Goal: Task Accomplishment & Management: Manage account settings

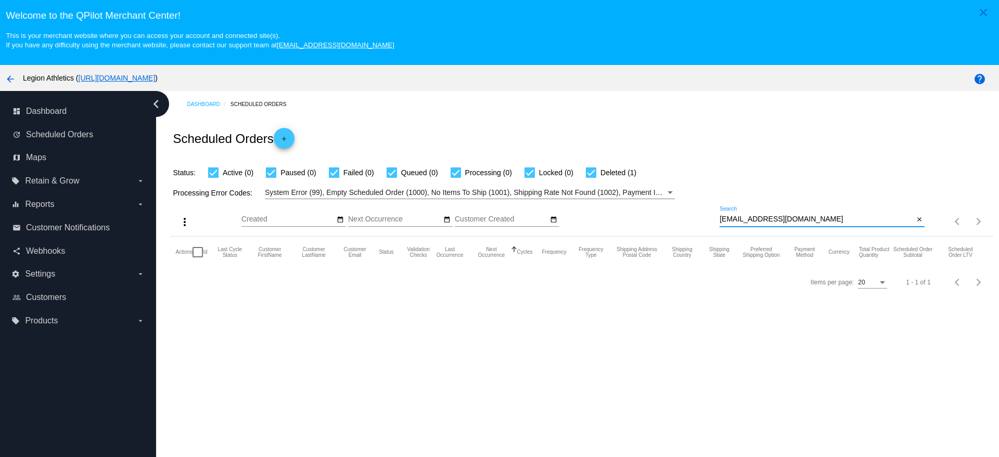
click at [796, 220] on input "eeb1997@gmail.com" at bounding box center [816, 219] width 194 height 8
paste input "dalonsod@hot"
type input "dalonsod@hotmail.com"
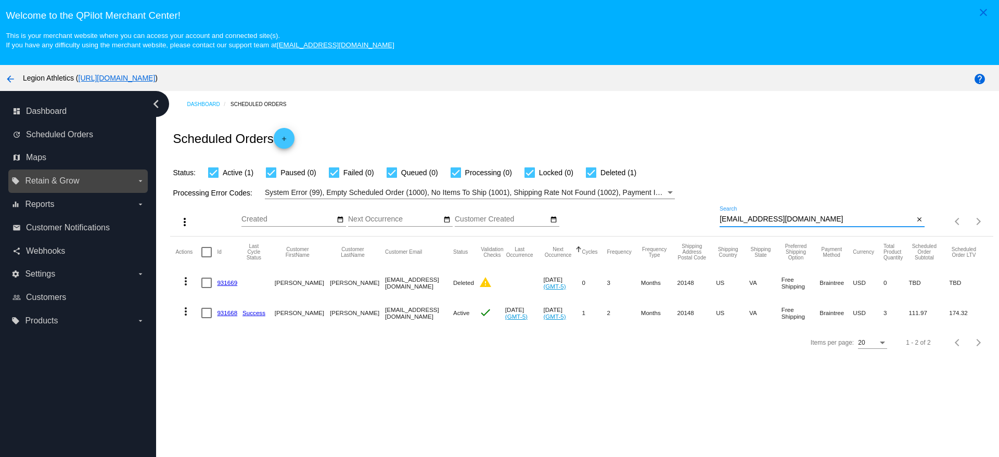
click at [82, 184] on label "local_offer Retain & Grow arrow_drop_down" at bounding box center [77, 181] width 133 height 17
click at [0, 0] on input "local_offer Retain & Grow arrow_drop_down" at bounding box center [0, 0] width 0 height 0
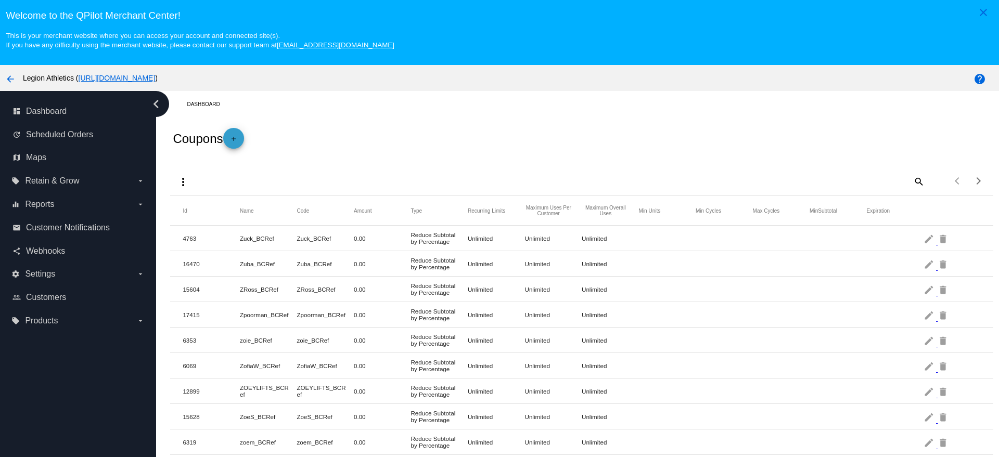
click at [237, 135] on mat-icon "add" at bounding box center [233, 141] width 12 height 12
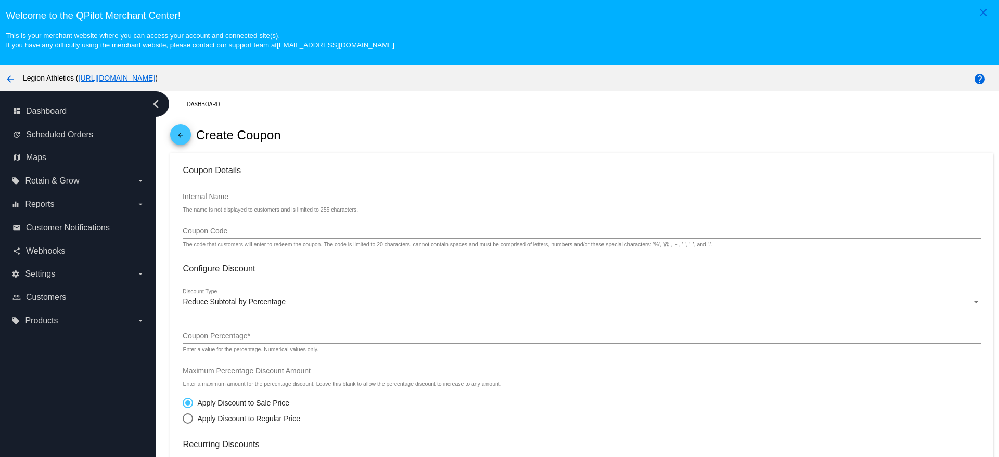
click at [253, 205] on div "Internal Name The name is not displayed to customers and is limited to 255 char…" at bounding box center [582, 199] width 798 height 30
click at [262, 193] on input "Internal Name" at bounding box center [582, 197] width 798 height 8
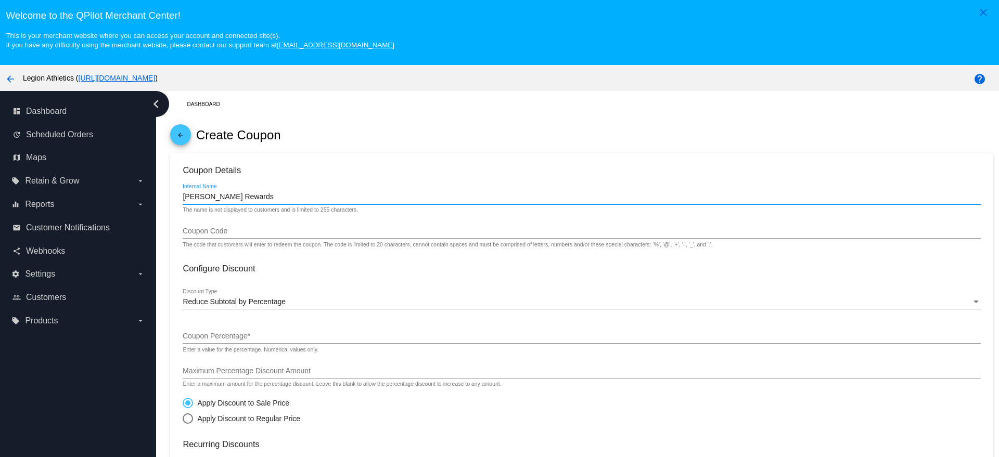
type input "Daniel Rewards"
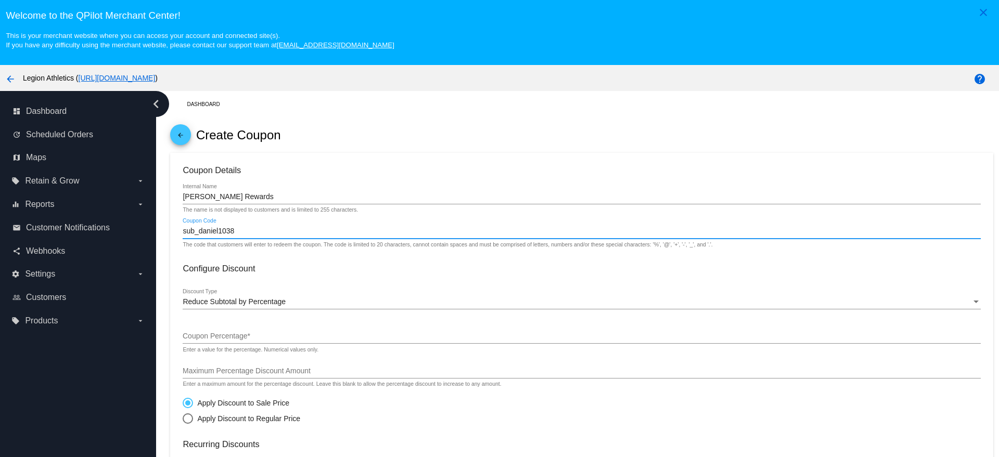
type input "sub_daniel1038"
click at [297, 309] on div "Reduce Subtotal by Percentage Discount Type" at bounding box center [582, 304] width 798 height 30
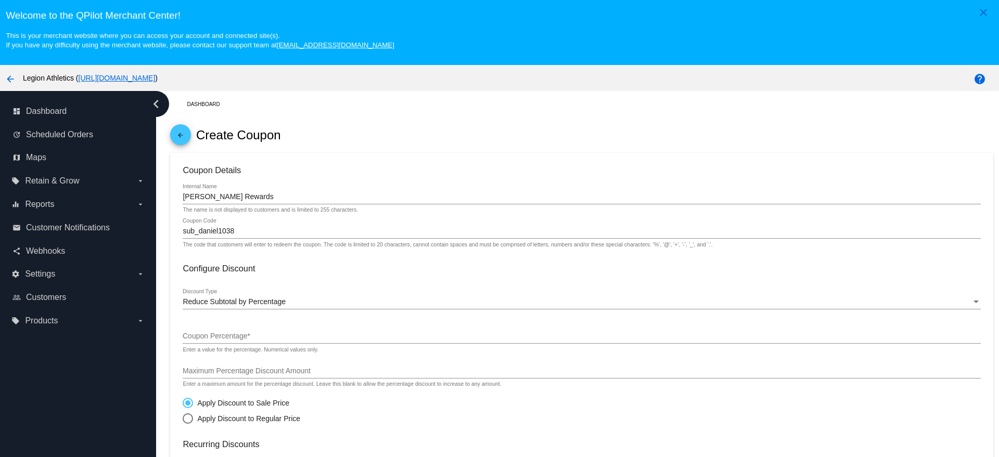
click at [297, 306] on div "Reduce Subtotal by Percentage Discount Type" at bounding box center [582, 299] width 798 height 20
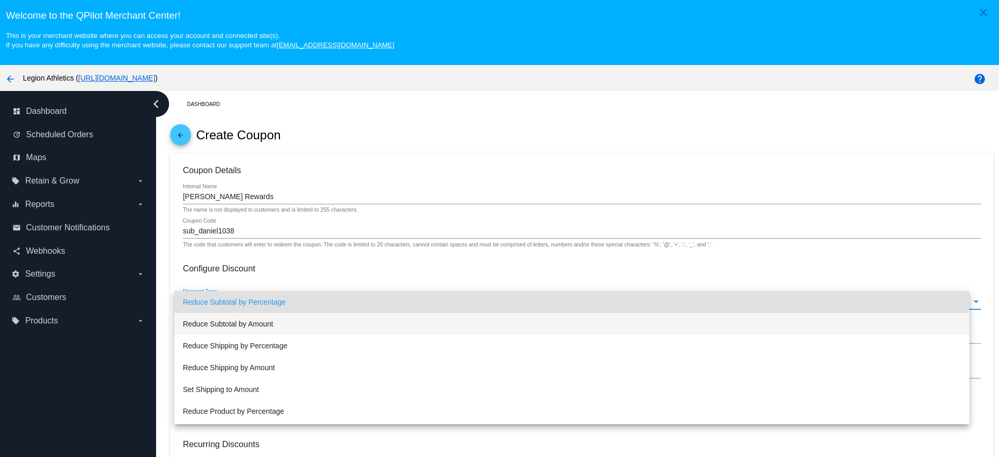
click at [287, 323] on span "Reduce Subtotal by Amount" at bounding box center [572, 324] width 778 height 22
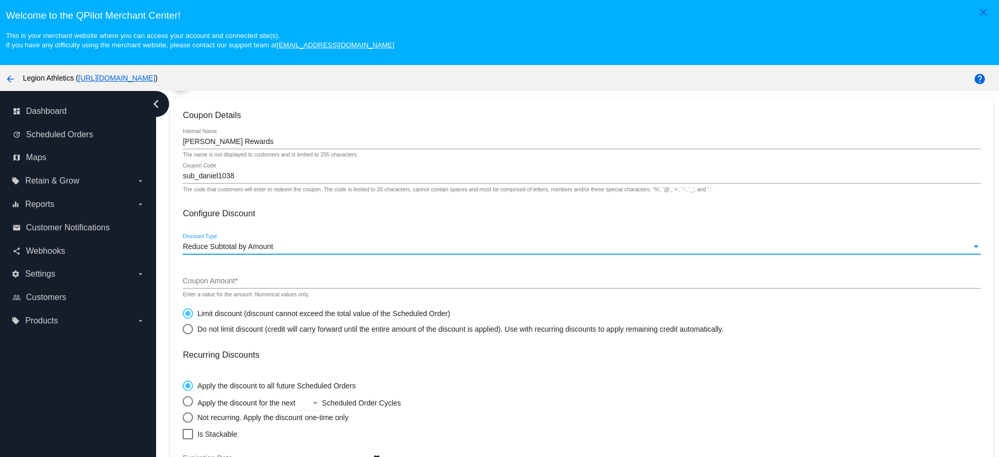
scroll to position [130, 0]
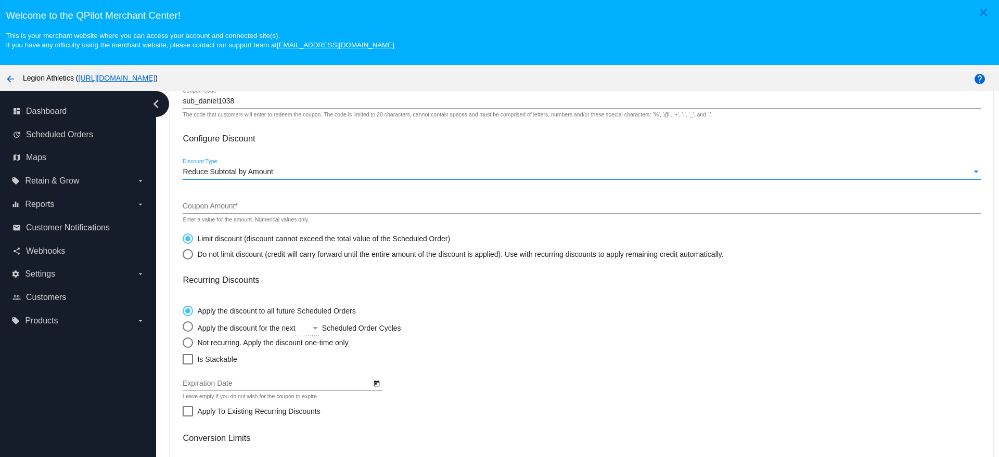
click at [256, 202] on input "Coupon Amount *" at bounding box center [582, 206] width 798 height 8
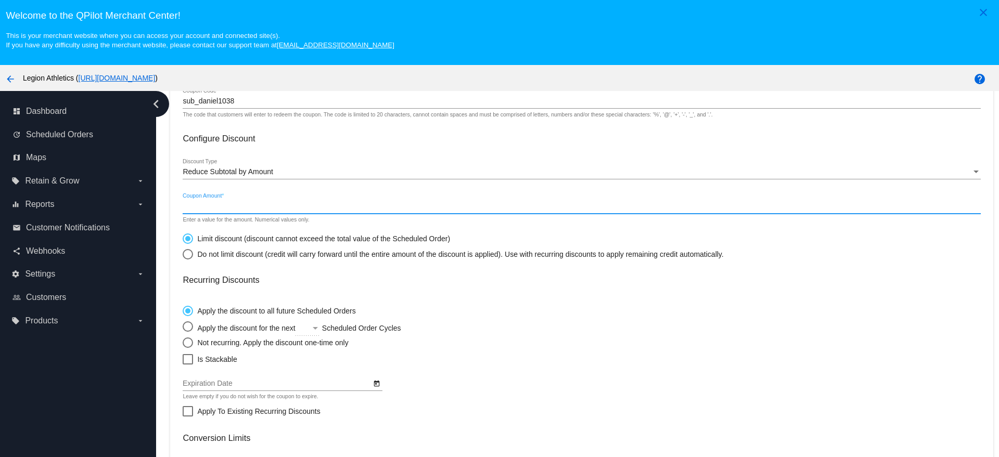
click at [227, 250] on div "Do not limit discount (credit will carry forward until the entire amount of the…" at bounding box center [458, 254] width 530 height 8
click at [183, 254] on input "Do not limit discount (credit will carry forward until the entire amount of the…" at bounding box center [182, 254] width 1 height 1
radio input "true"
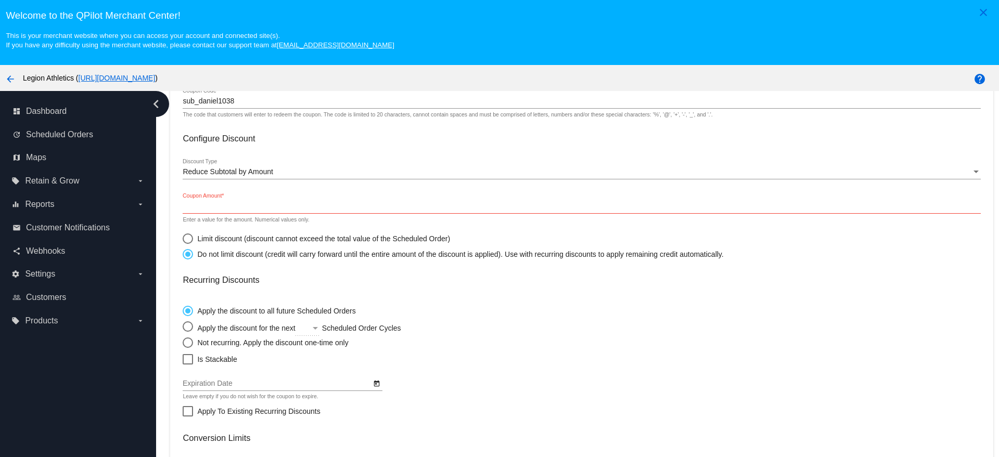
click at [212, 346] on label "Not recurring. Apply the discount one-time only" at bounding box center [265, 343] width 165 height 10
click at [183, 343] on input "Not recurring. Apply the discount one-time only" at bounding box center [182, 342] width 1 height 1
radio input "true"
click at [223, 365] on mat-card-content "Coupon Details Daniel Rewards Internal Name The name is not displayed to custom…" at bounding box center [582, 293] width 798 height 516
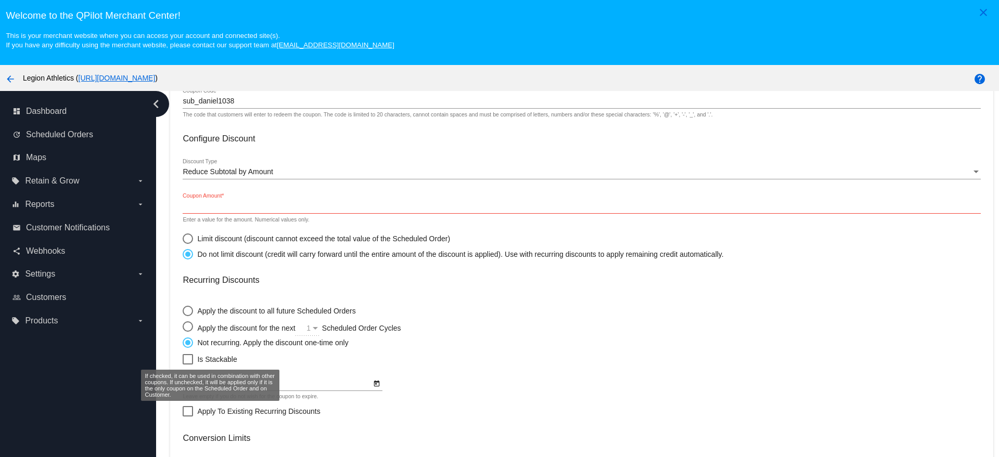
click at [191, 358] on div at bounding box center [188, 359] width 10 height 10
click at [188, 365] on input "Is Stackable" at bounding box center [187, 365] width 1 height 1
checkbox input "true"
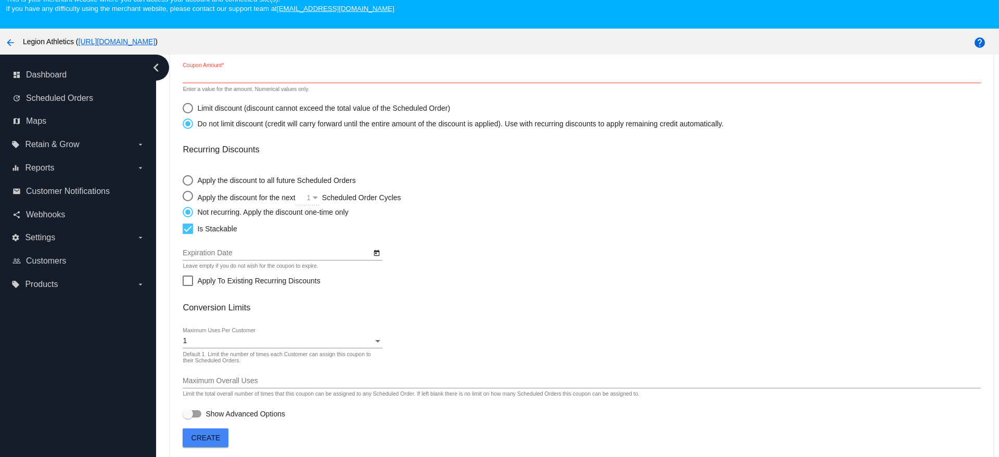
scroll to position [65, 0]
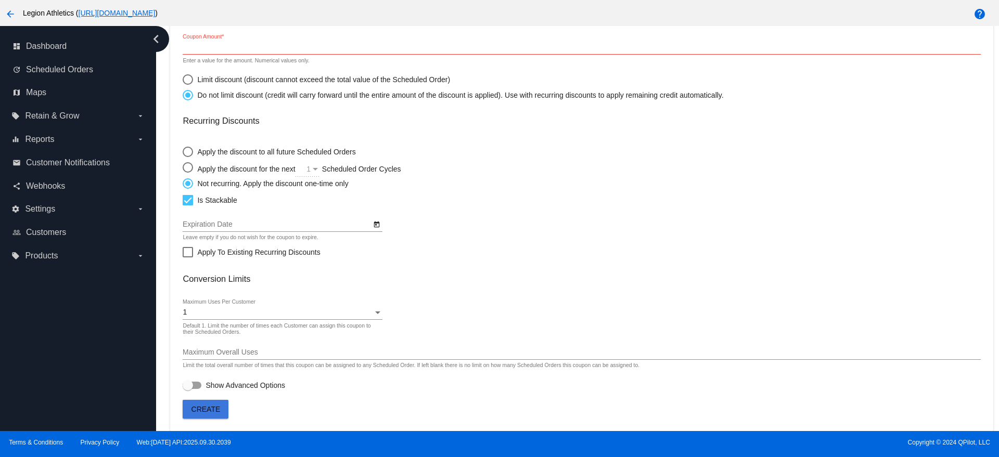
click at [221, 412] on button "Create" at bounding box center [206, 409] width 46 height 19
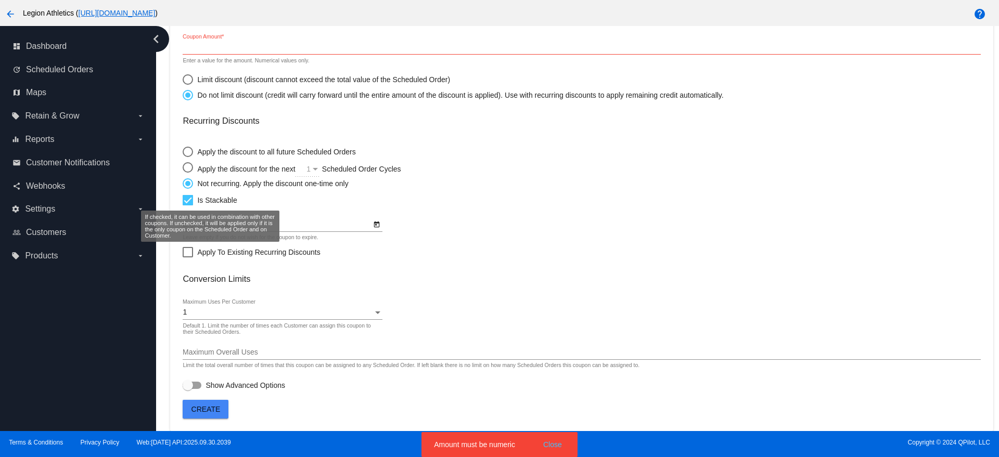
scroll to position [0, 0]
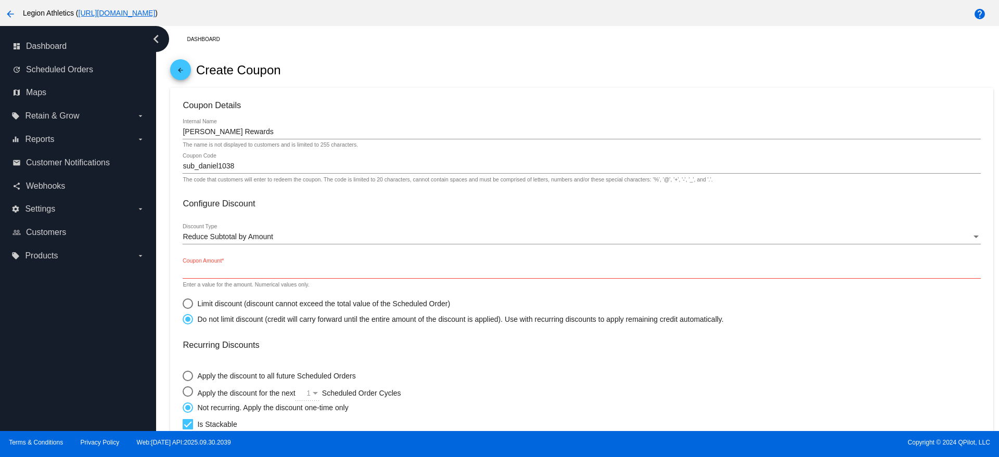
click at [218, 274] on input "Coupon Amount *" at bounding box center [582, 271] width 798 height 8
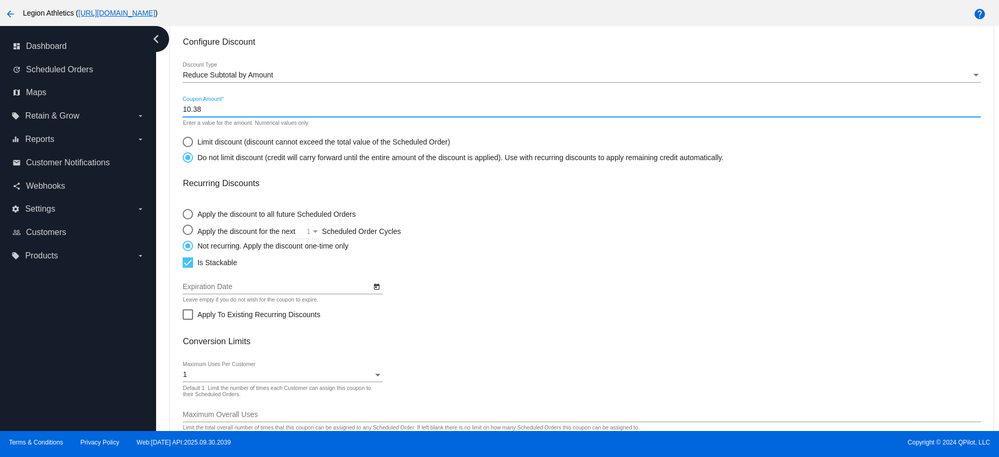
scroll to position [224, 0]
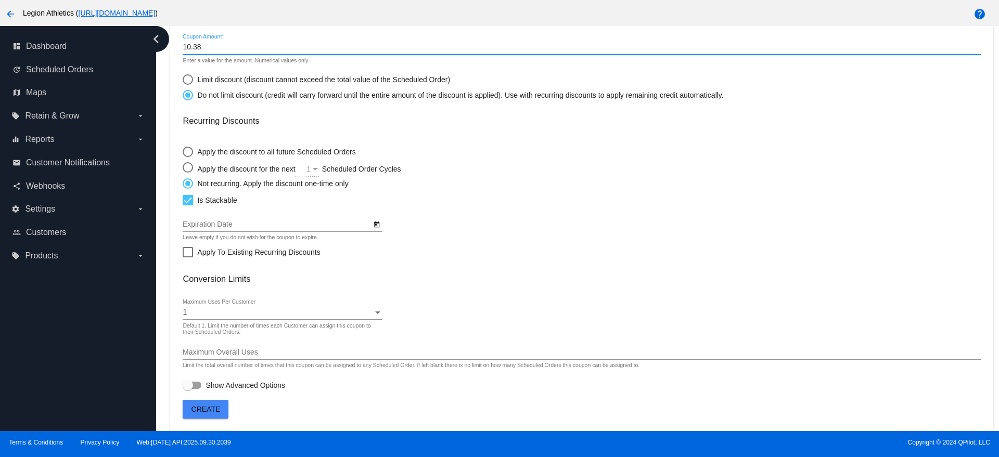
type input "10.38"
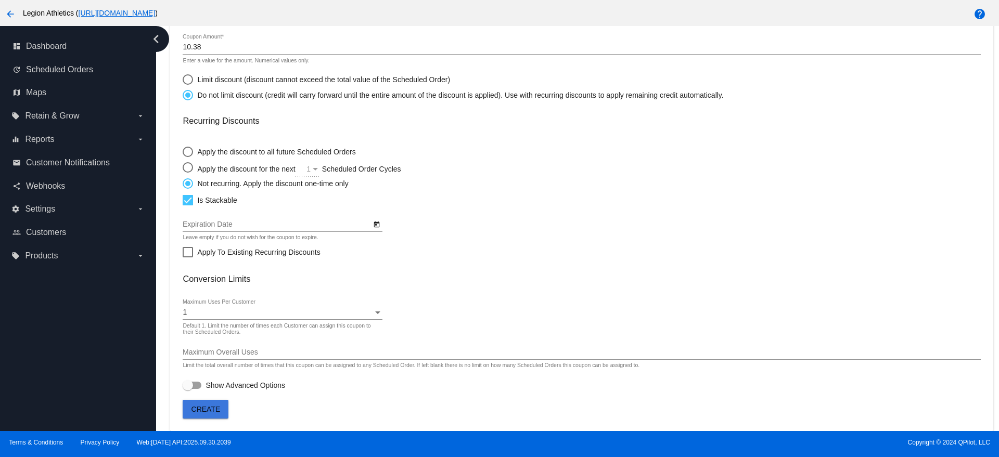
click at [208, 416] on button "Create" at bounding box center [206, 409] width 46 height 19
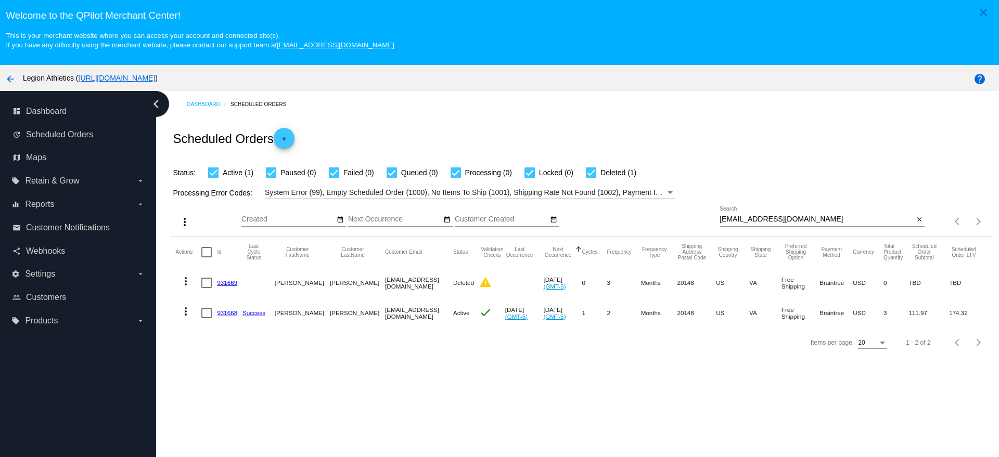
drag, startPoint x: 232, startPoint y: 315, endPoint x: 237, endPoint y: 309, distance: 8.1
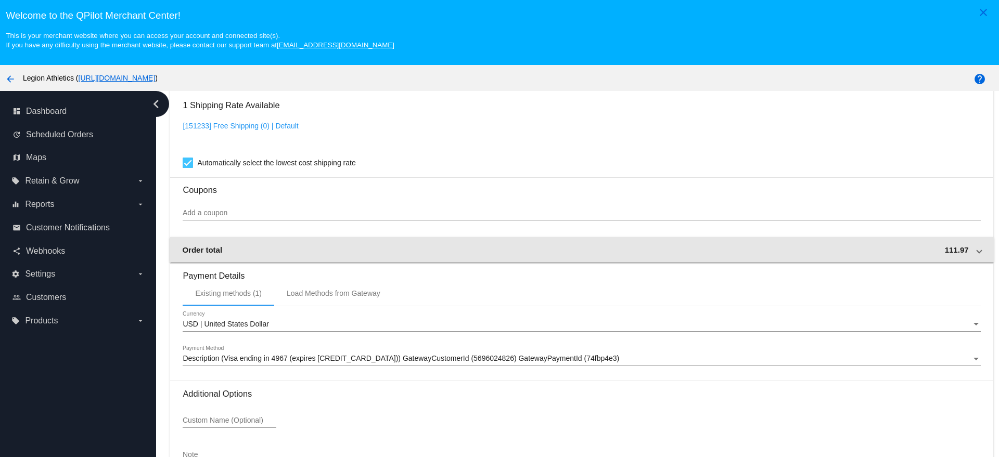
scroll to position [910, 0]
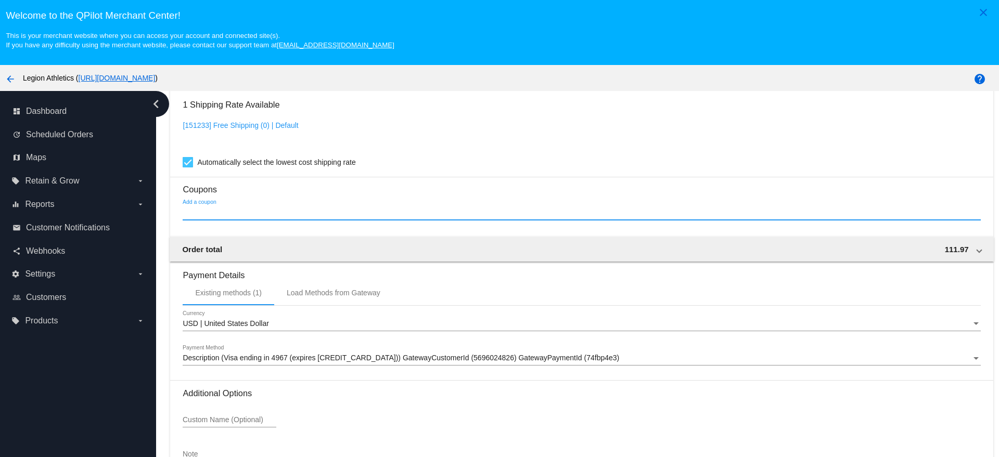
click at [271, 210] on input "Add a coupon" at bounding box center [582, 213] width 798 height 8
paste input "sub_daniel1038"
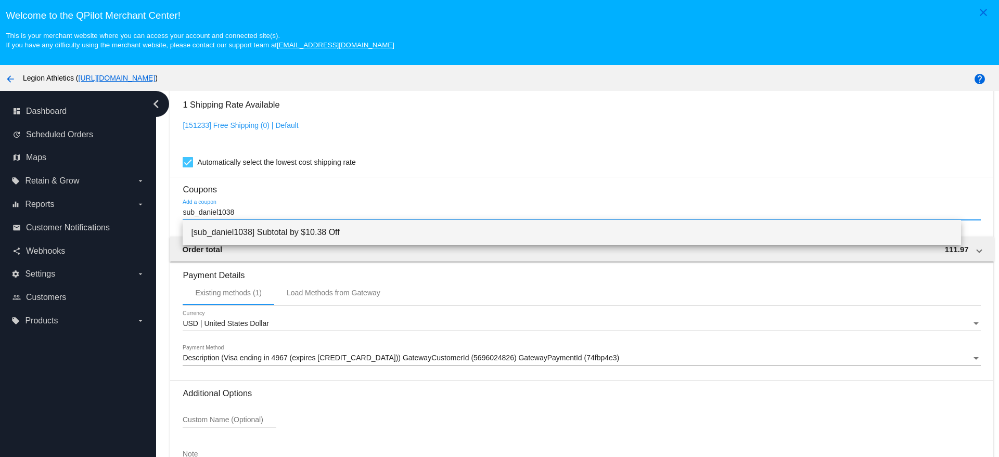
type input "sub_daniel1038"
click at [266, 222] on span "[sub_daniel1038] Subtotal by $10.38 Off" at bounding box center [571, 232] width 761 height 25
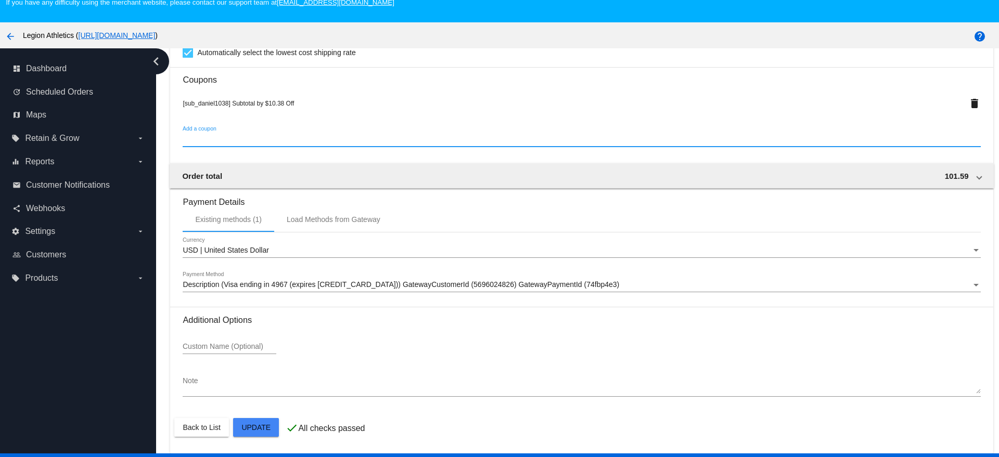
scroll to position [65, 0]
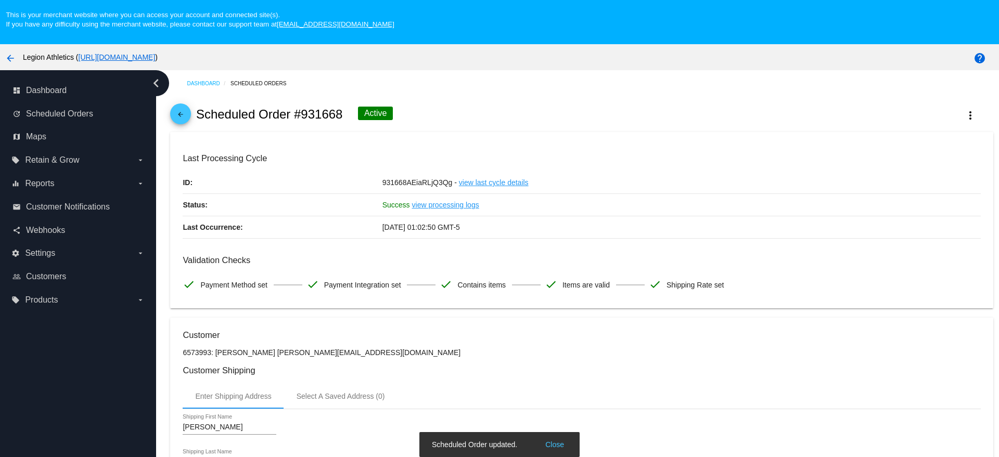
scroll to position [0, 0]
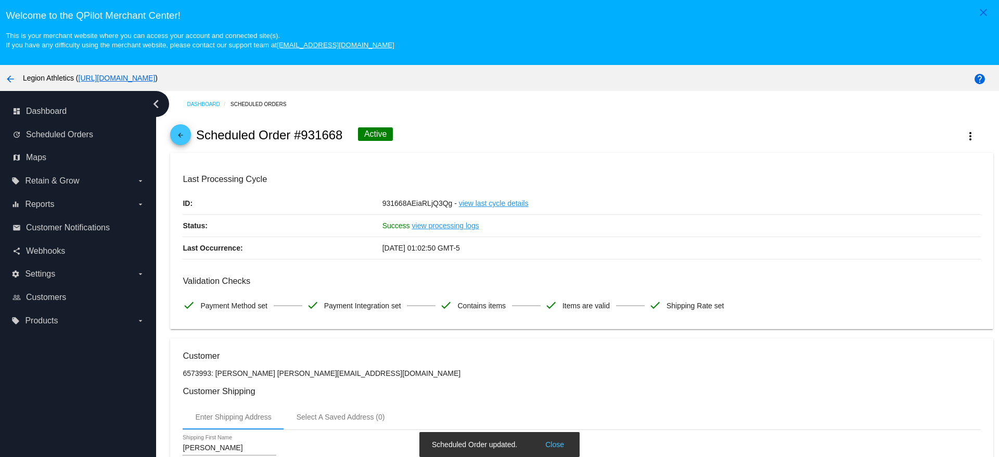
click at [300, 138] on h2 "Scheduled Order #931668" at bounding box center [269, 135] width 147 height 15
copy h2 "931668"
